Goal: Check status: Check status

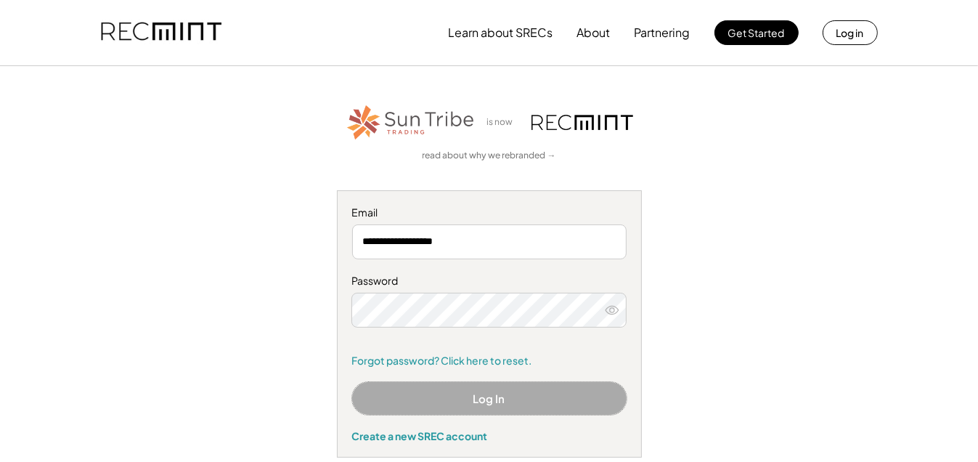
click at [430, 404] on button "Log In" at bounding box center [489, 398] width 274 height 33
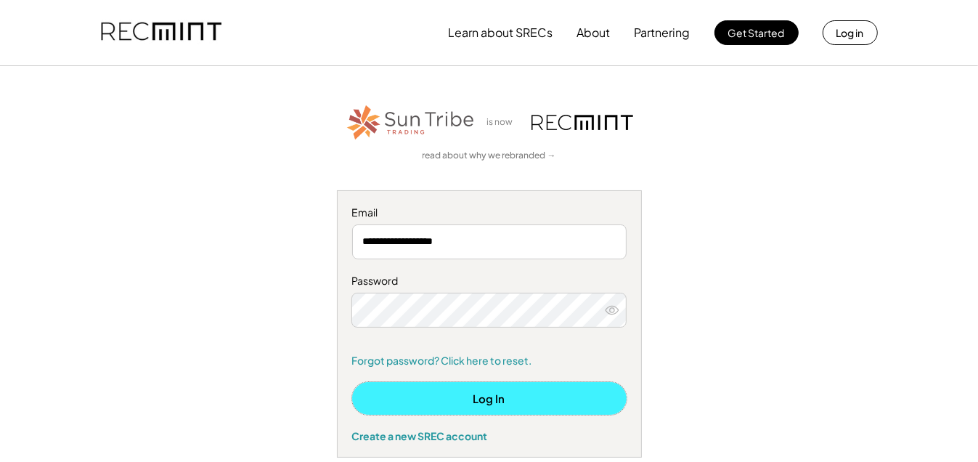
click at [431, 396] on button "Log In" at bounding box center [489, 398] width 274 height 33
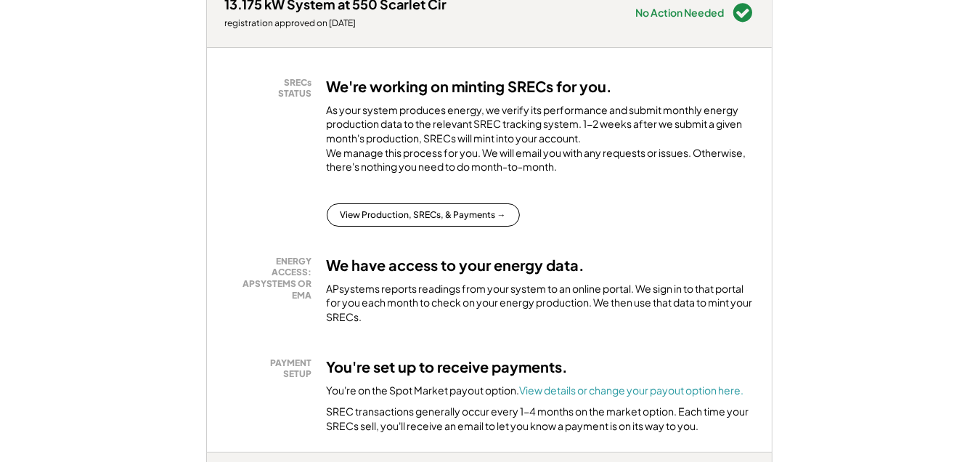
scroll to position [218, 0]
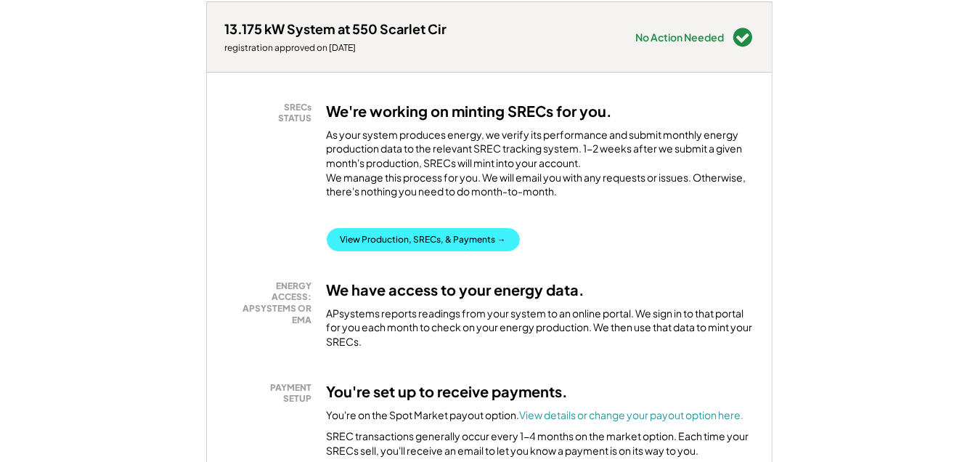
click at [421, 251] on button "View Production, SRECs, & Payments →" at bounding box center [423, 239] width 193 height 23
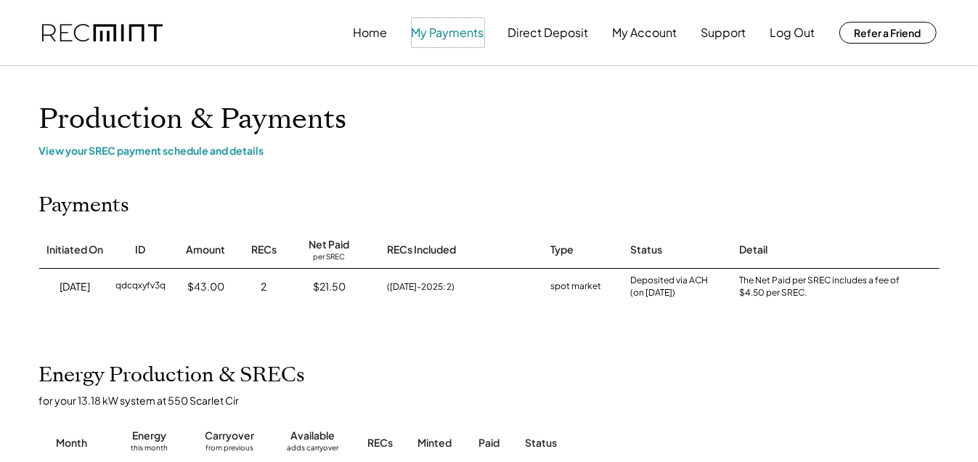
click at [432, 37] on button "My Payments" at bounding box center [448, 32] width 73 height 29
click at [438, 36] on button "My Payments" at bounding box center [448, 32] width 73 height 29
click at [379, 32] on button "Home" at bounding box center [371, 32] width 34 height 29
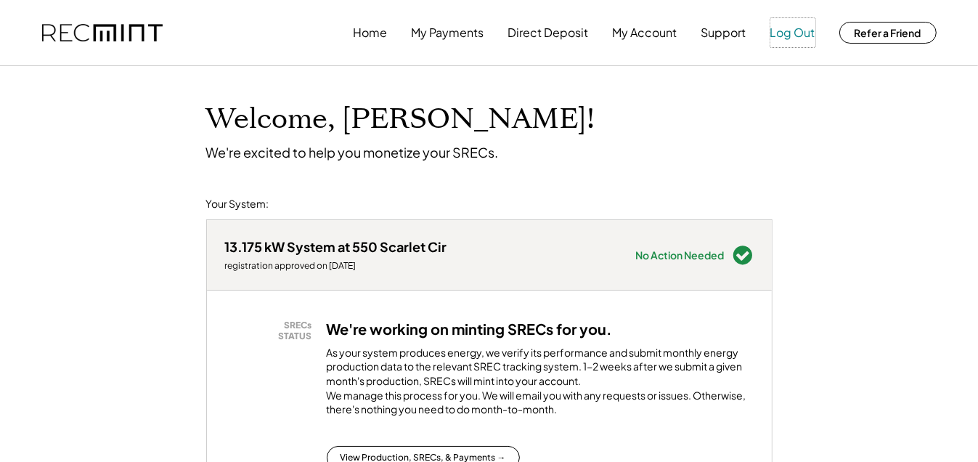
click at [802, 36] on button "Log Out" at bounding box center [792, 32] width 45 height 29
